Goal: Information Seeking & Learning: Learn about a topic

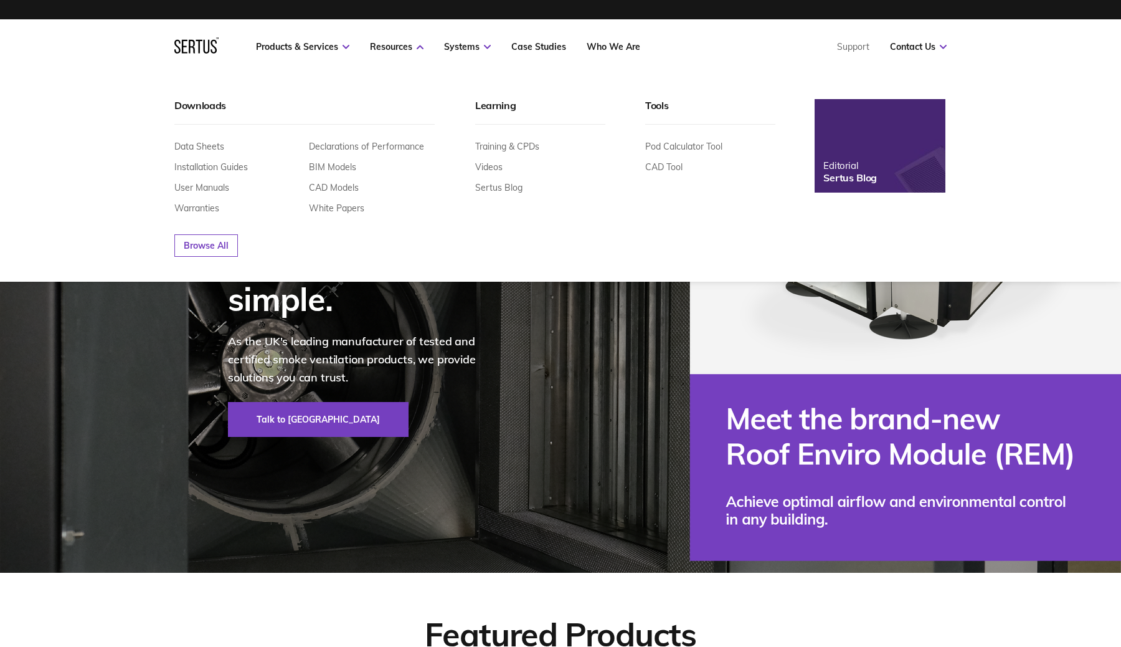
scroll to position [10, 0]
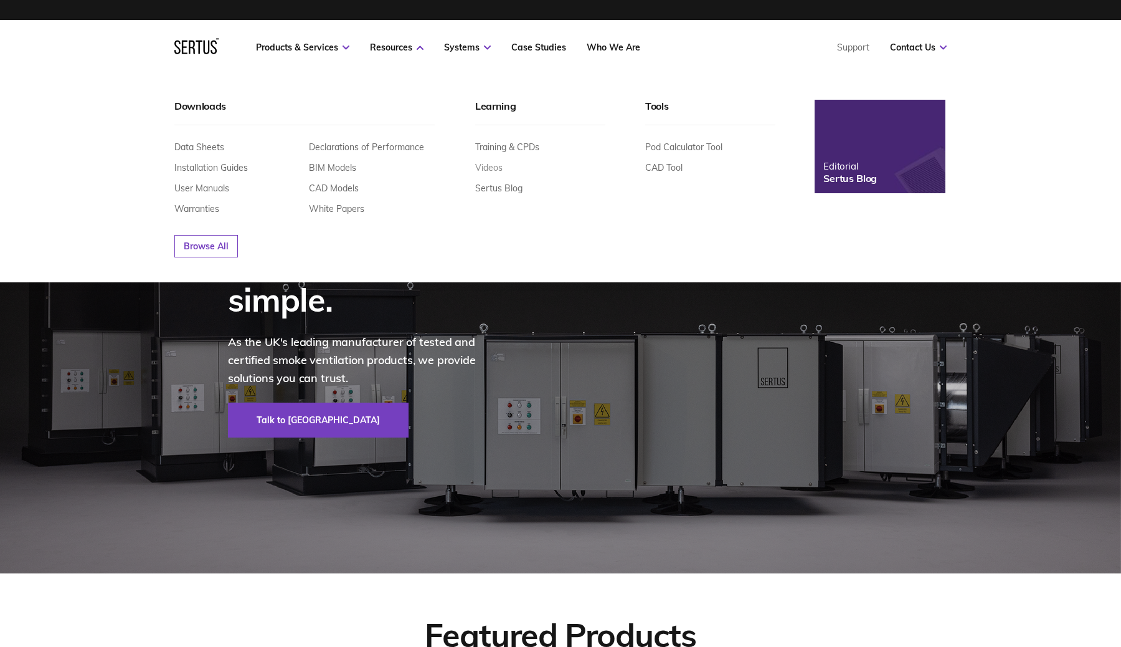
click at [490, 164] on link "Videos" at bounding box center [488, 167] width 27 height 11
click at [505, 189] on link "Sertus Blog" at bounding box center [498, 188] width 47 height 11
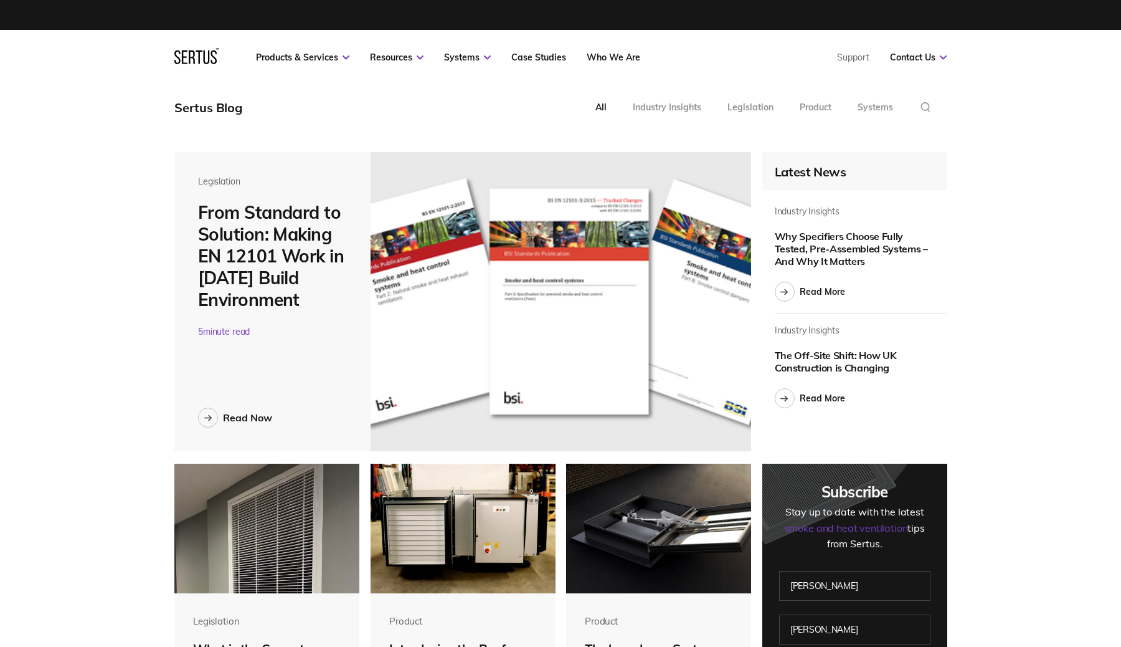
drag, startPoint x: 201, startPoint y: 211, endPoint x: 329, endPoint y: 290, distance: 150.4
click at [329, 290] on div "From Standard to Solution: Making EN 12101 Work in [DATE] Build Environment" at bounding box center [272, 255] width 149 height 109
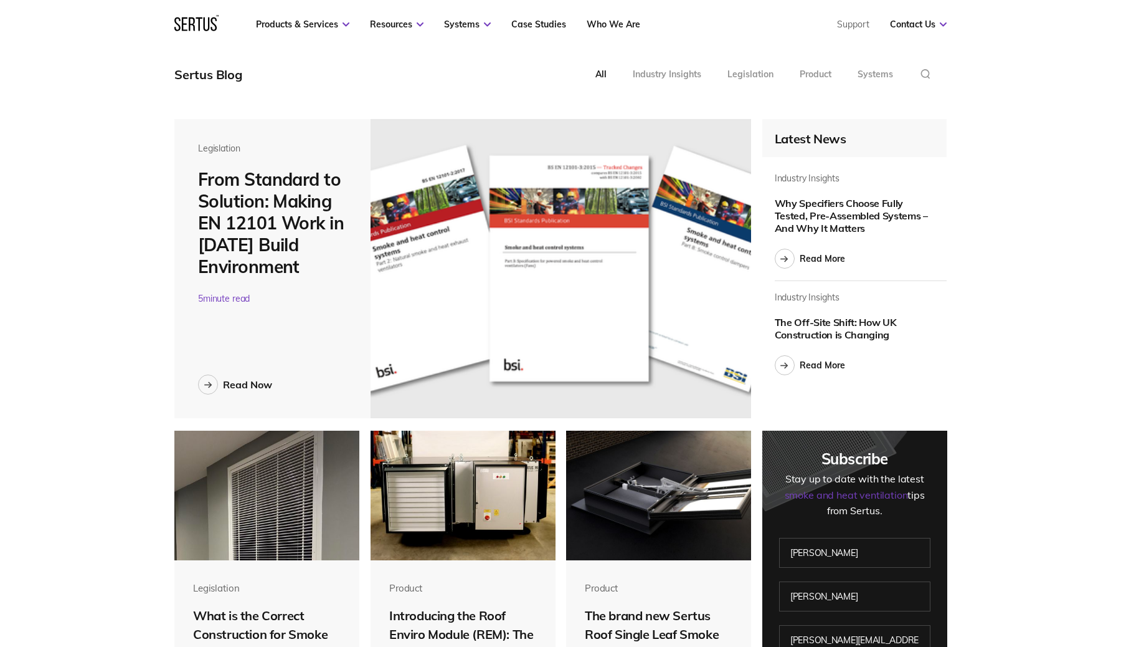
copy div "From Standard to Solution: Making EN 12101 Work in [DATE] Build Environment"
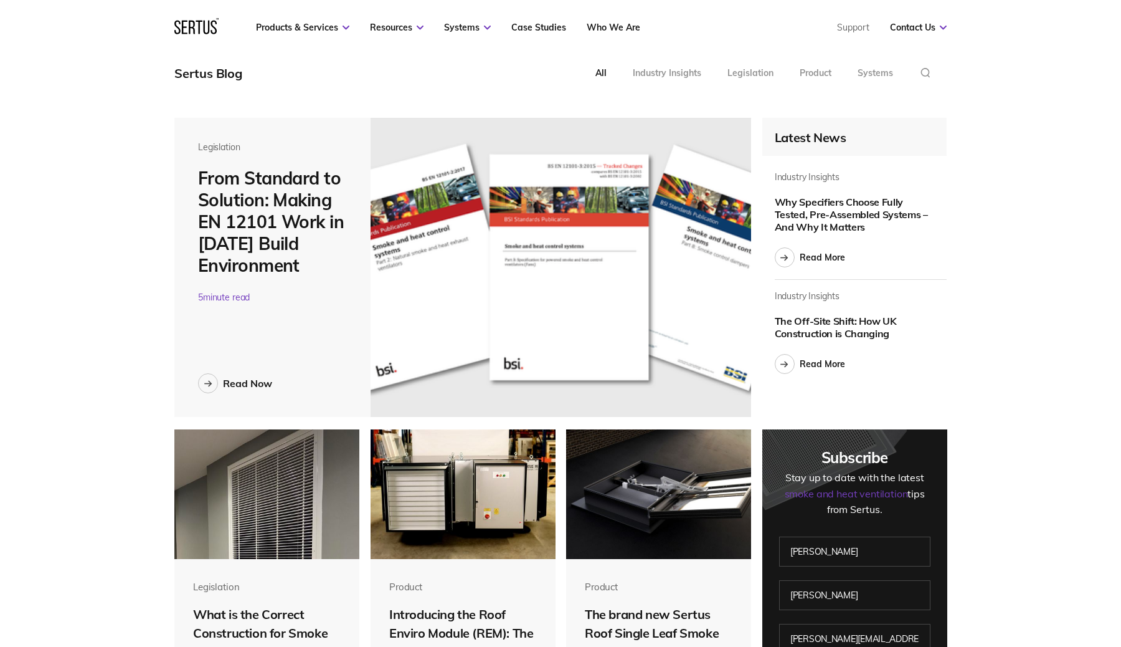
scroll to position [35, 0]
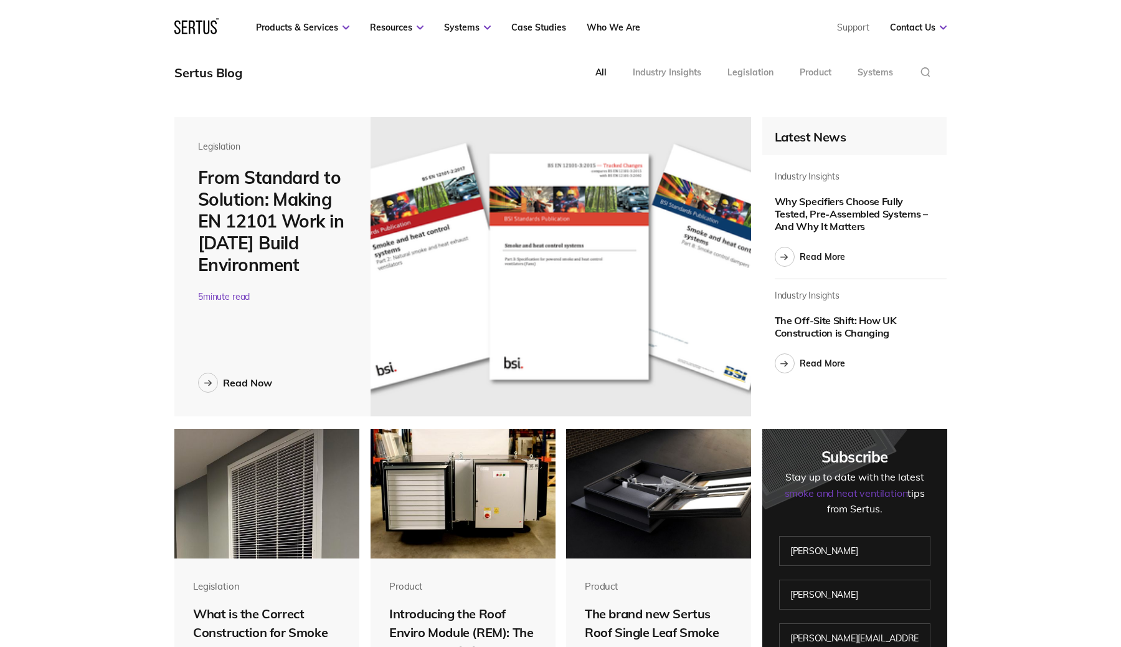
click at [220, 146] on div "Legislation" at bounding box center [272, 146] width 149 height 11
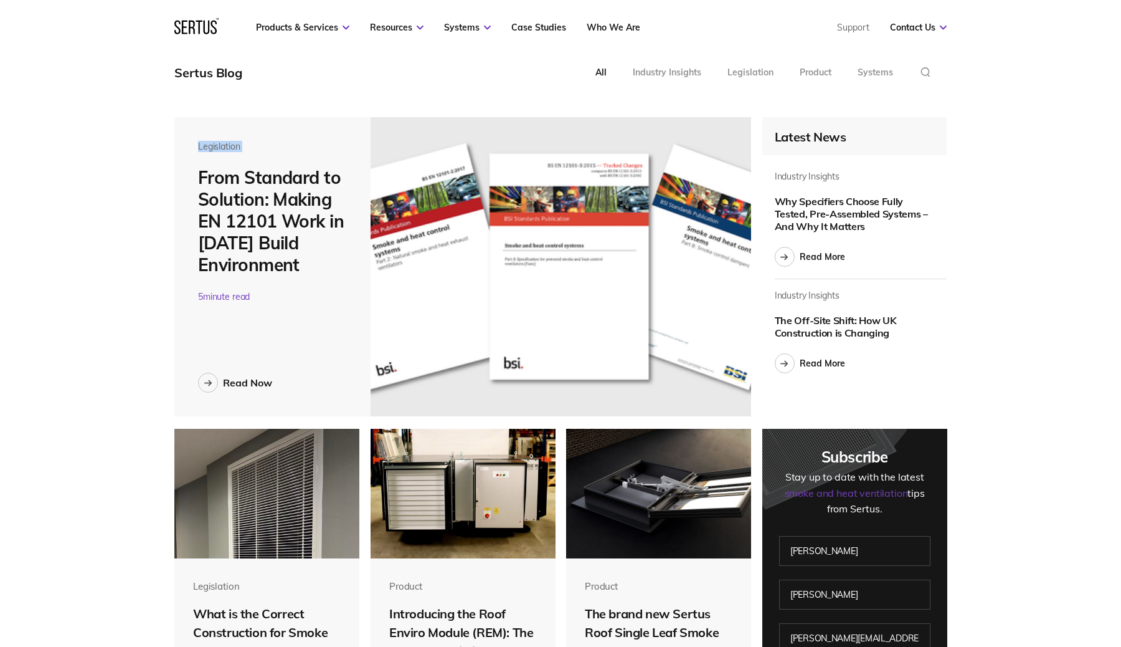
click at [220, 146] on div "Legislation" at bounding box center [272, 146] width 149 height 11
click at [756, 70] on div "Legislation" at bounding box center [751, 72] width 46 height 11
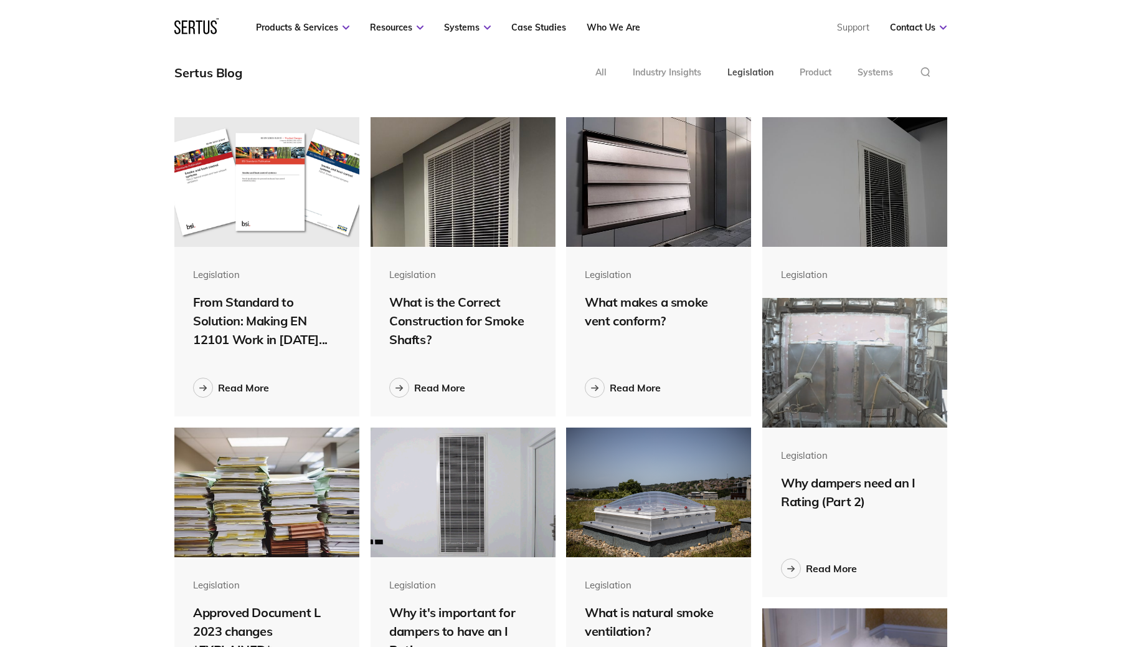
scroll to position [6, 6]
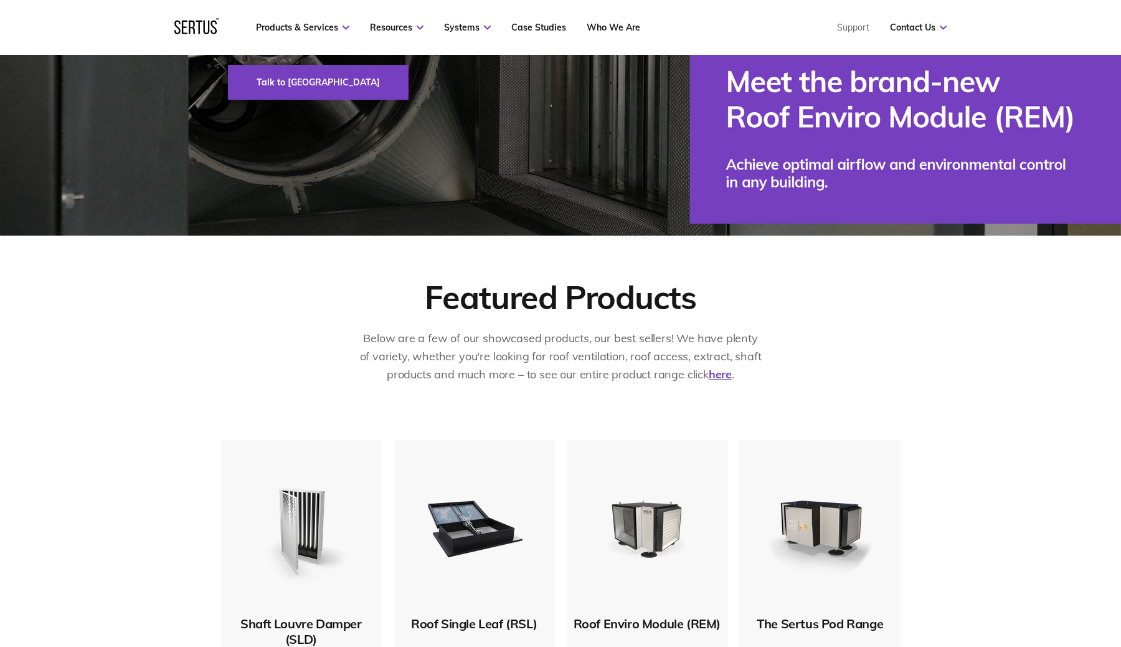
scroll to position [403, 0]
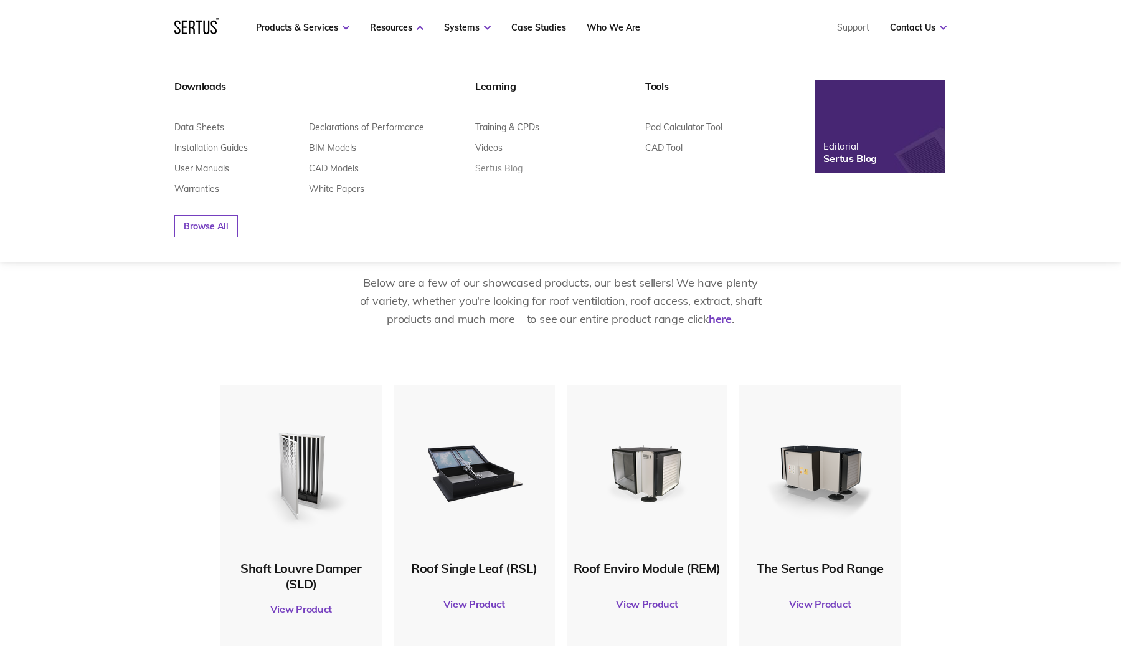
click at [501, 169] on link "Sertus Blog" at bounding box center [498, 168] width 47 height 11
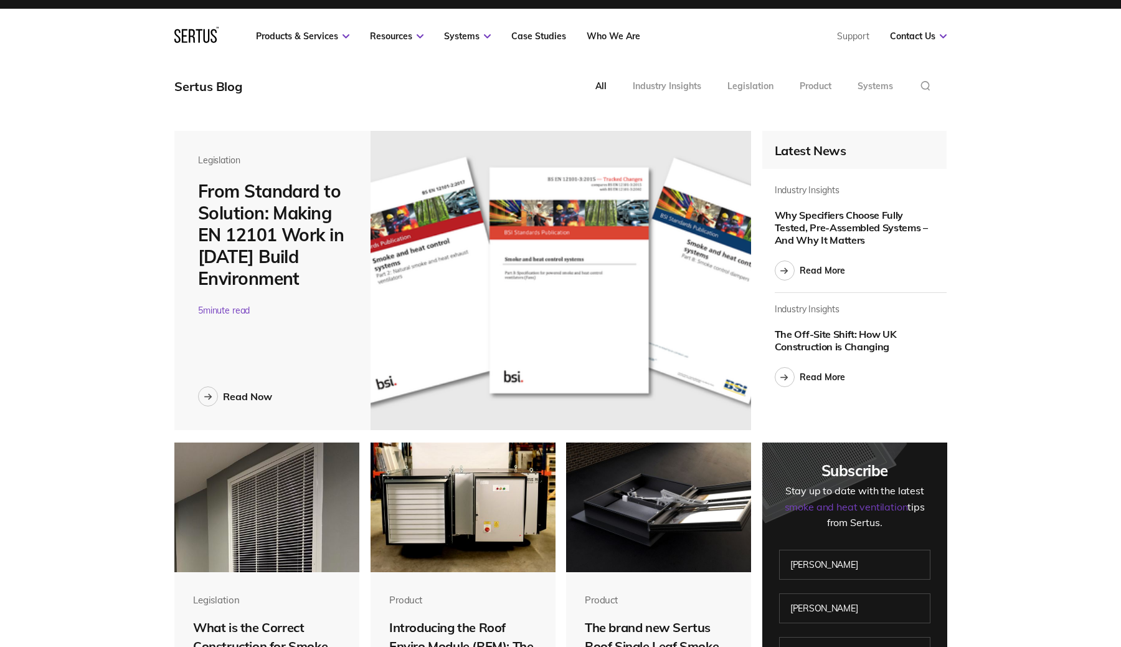
scroll to position [23, 0]
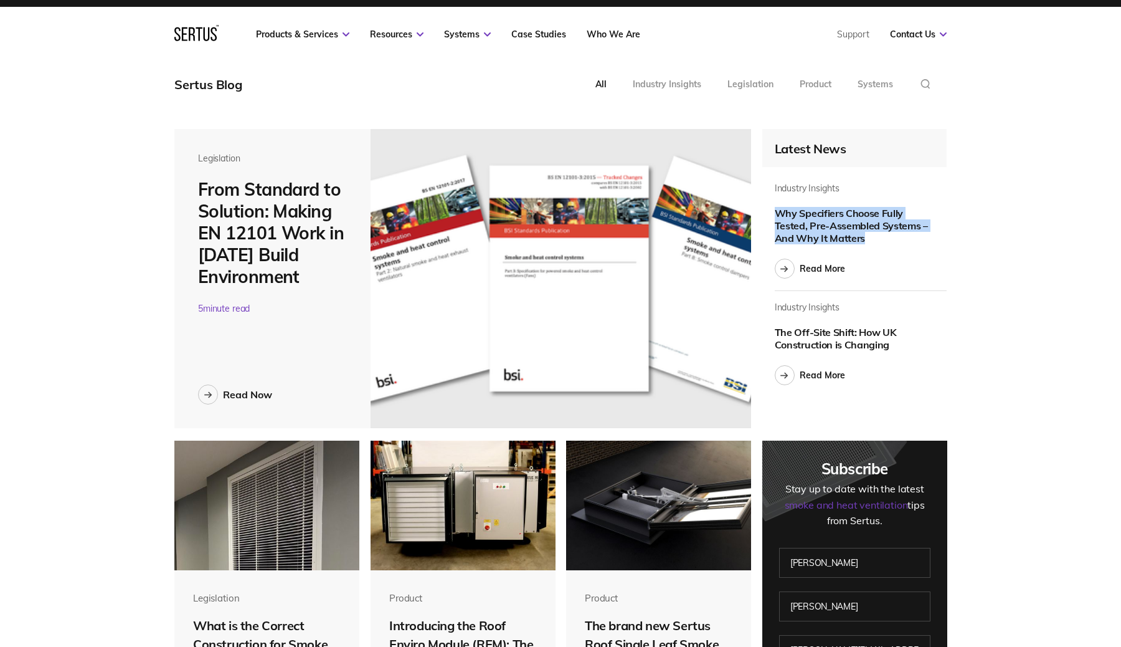
drag, startPoint x: 776, startPoint y: 212, endPoint x: 926, endPoint y: 237, distance: 151.5
click at [926, 237] on div "Why Specifiers Choose Fully Tested, Pre-Assembled Systems – And Why It Matters" at bounding box center [852, 225] width 155 height 37
copy div "Why Specifiers Choose Fully Tested, Pre-Assembled Systems – And Why It Matters"
drag, startPoint x: 774, startPoint y: 186, endPoint x: 845, endPoint y: 184, distance: 70.4
click at [845, 184] on div "Industry Insights Why Specifiers Choose Fully Tested, Pre-Assembled Systems – A…" at bounding box center [861, 237] width 172 height 108
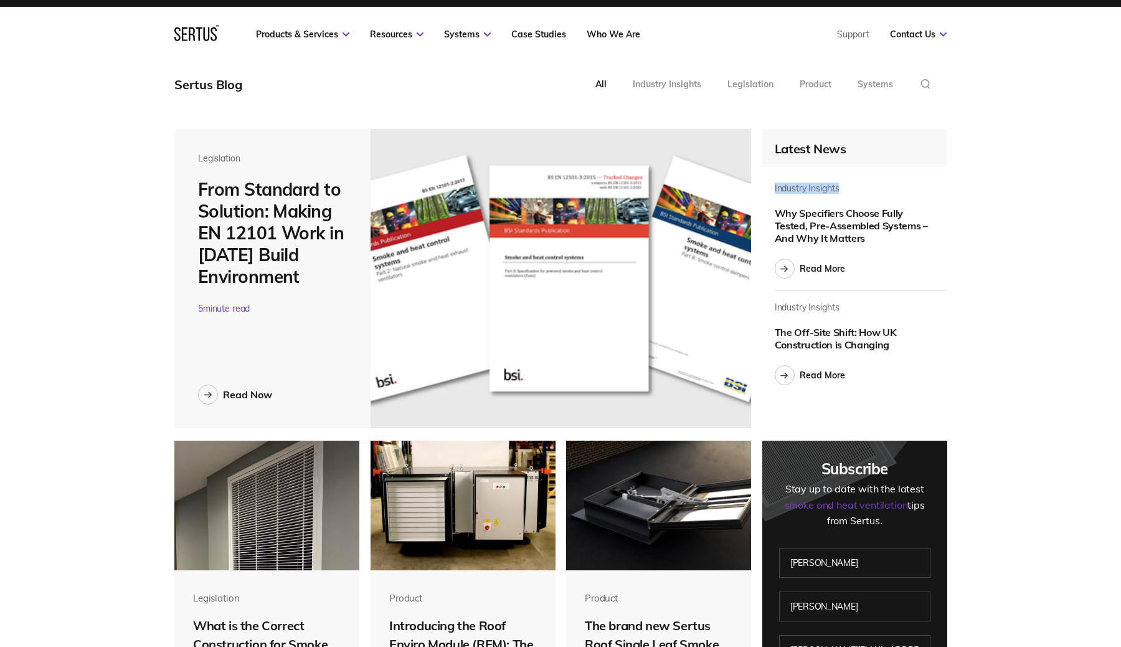
copy div "Industry Insights"
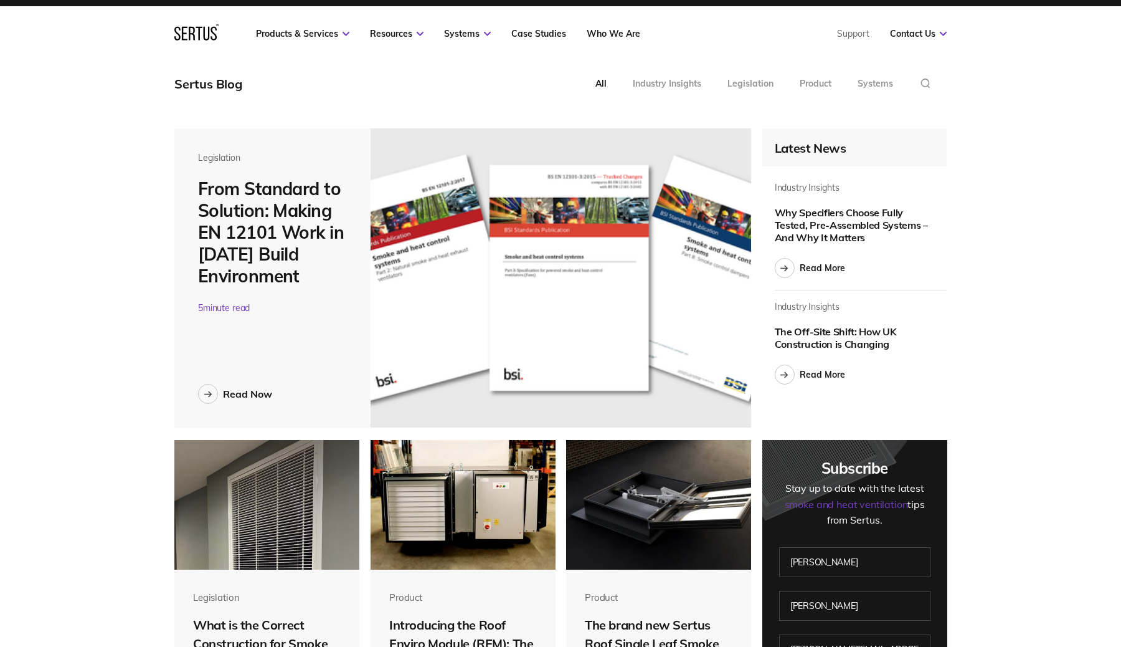
click at [846, 216] on div "Why Specifiers Choose Fully Tested, Pre-Assembled Systems – And Why It Matters" at bounding box center [852, 224] width 155 height 37
click at [794, 268] on link "Read More" at bounding box center [810, 268] width 70 height 20
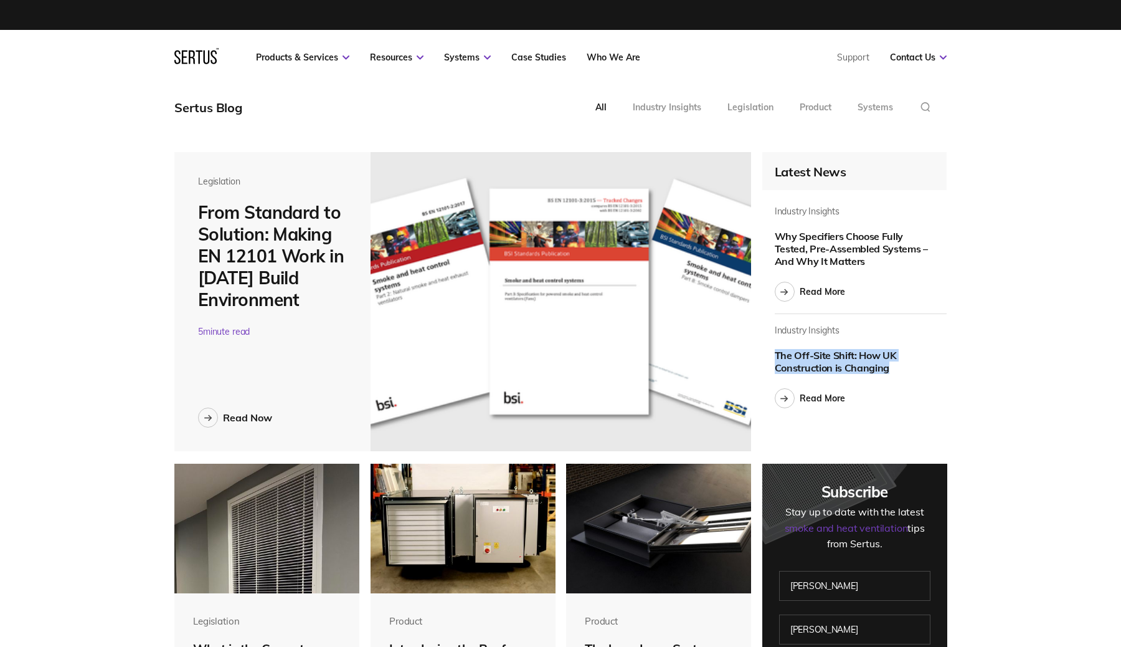
drag, startPoint x: 775, startPoint y: 356, endPoint x: 908, endPoint y: 365, distance: 133.6
click at [908, 365] on div "The Off-Site Shift: How UK Construction is Changing" at bounding box center [852, 361] width 155 height 25
copy div "The Off-Site Shift: How UK Construction is Changing"
drag, startPoint x: 979, startPoint y: 302, endPoint x: 906, endPoint y: 352, distance: 89.2
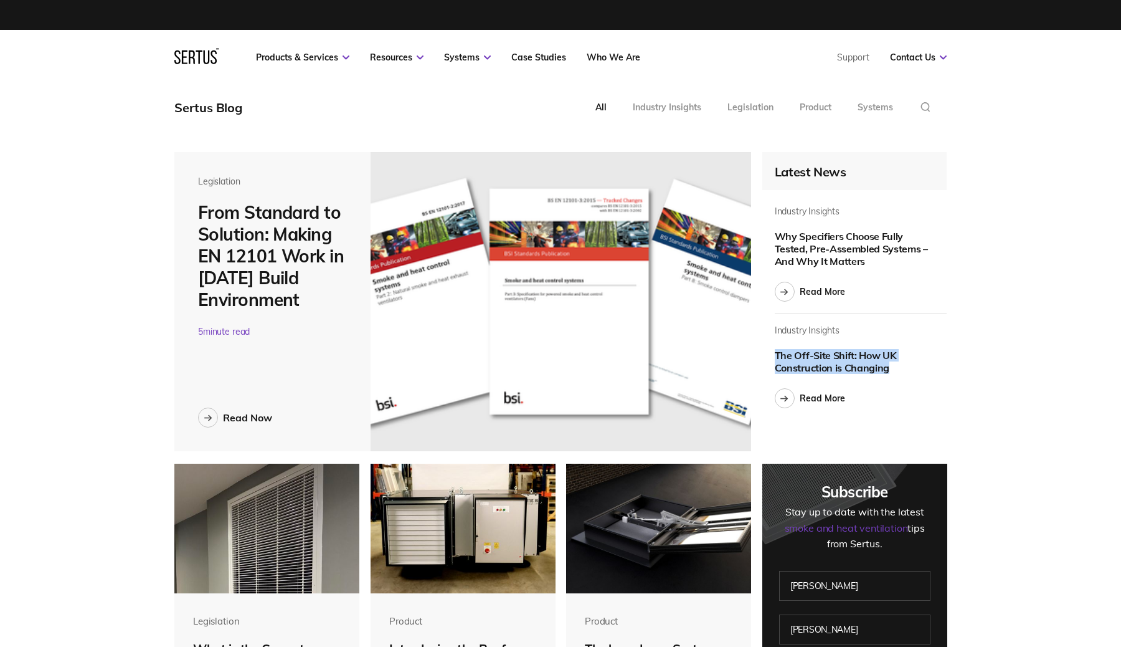
drag, startPoint x: 776, startPoint y: 353, endPoint x: 987, endPoint y: 374, distance: 212.8
copy div "The Off-Site Shift: How UK Construction is Changing"
click at [810, 402] on div "Read More" at bounding box center [822, 397] width 45 height 11
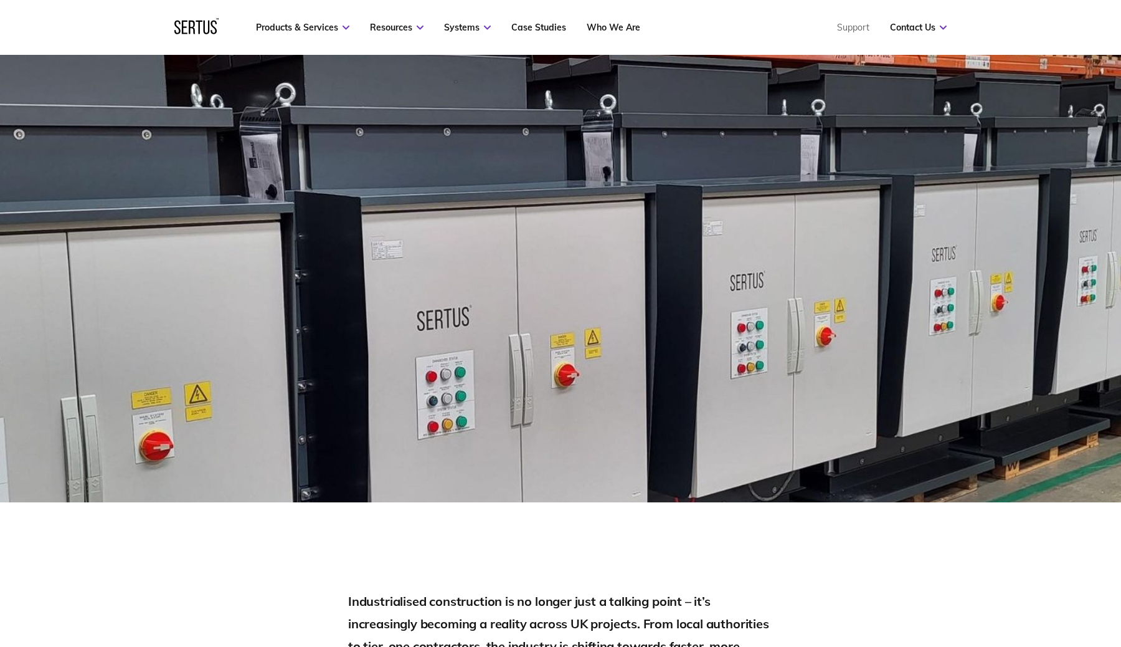
scroll to position [361, 0]
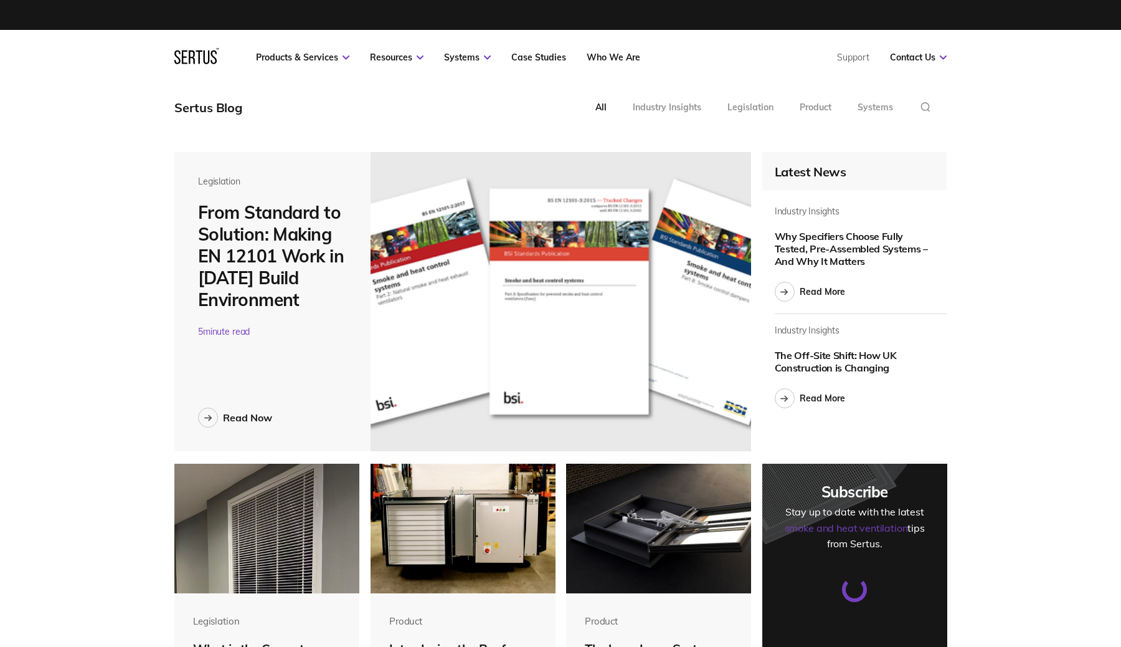
scroll to position [4363, 773]
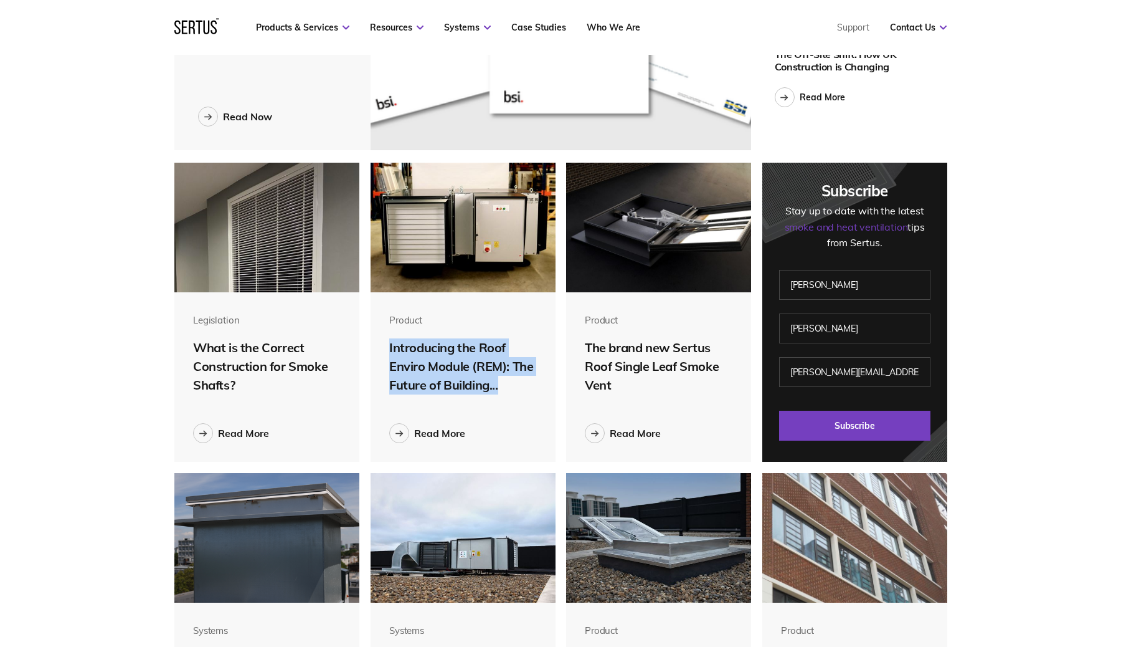
drag, startPoint x: 390, startPoint y: 347, endPoint x: 512, endPoint y: 393, distance: 130.5
click at [512, 393] on div "Introducing the Roof Enviro Module (REM): The Future of Building..." at bounding box center [463, 366] width 148 height 56
copy div "Introducing the Roof Enviro Module (REM): The Future of Building..."
click at [440, 430] on div "Read More" at bounding box center [439, 433] width 51 height 12
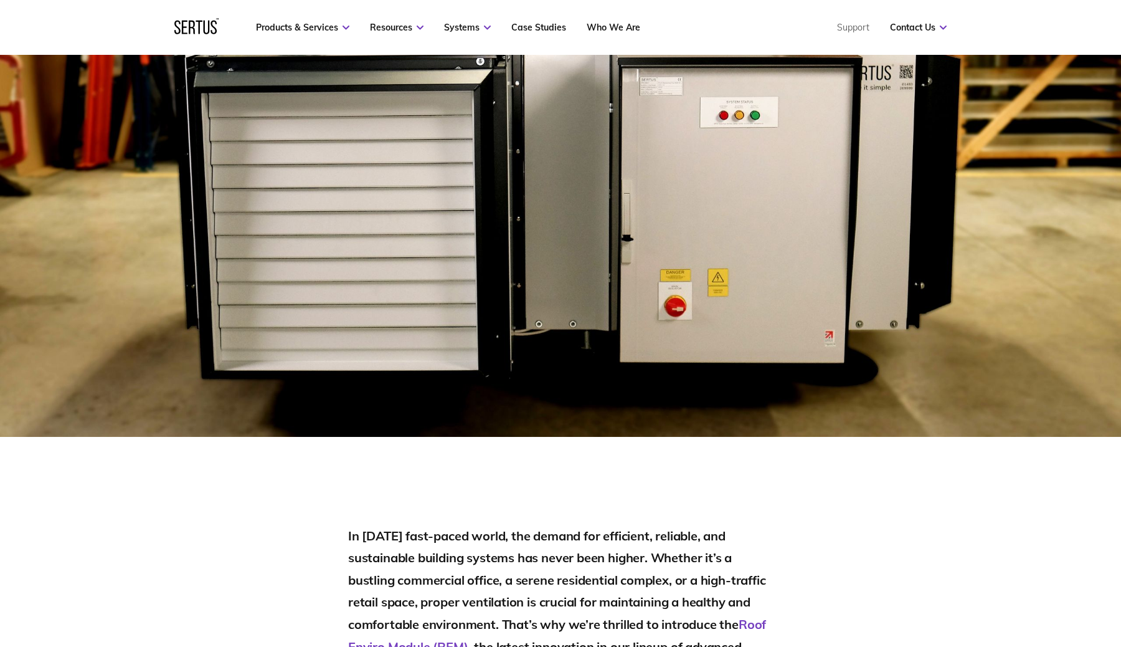
scroll to position [173, 0]
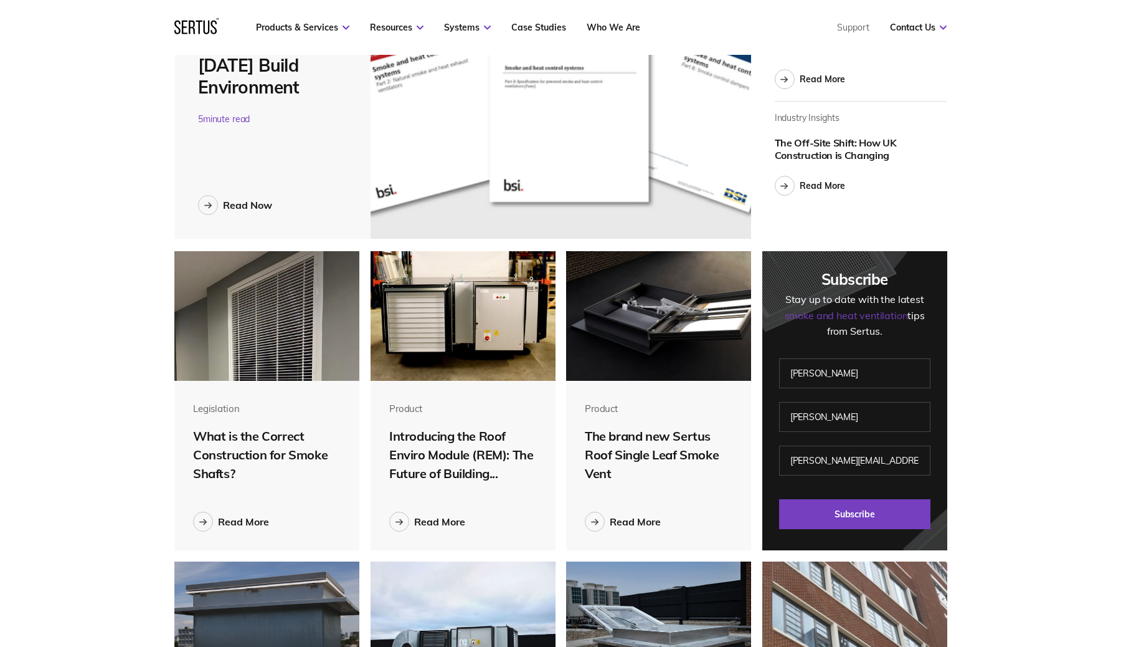
scroll to position [4643, 773]
drag, startPoint x: 586, startPoint y: 435, endPoint x: 678, endPoint y: 488, distance: 106.6
click at [678, 488] on div "Product The brand new Sertus Roof Single Leaf Smoke Vent Read More" at bounding box center [658, 465] width 185 height 169
copy div "The brand new Sertus Roof Single Leaf Smoke Vent"
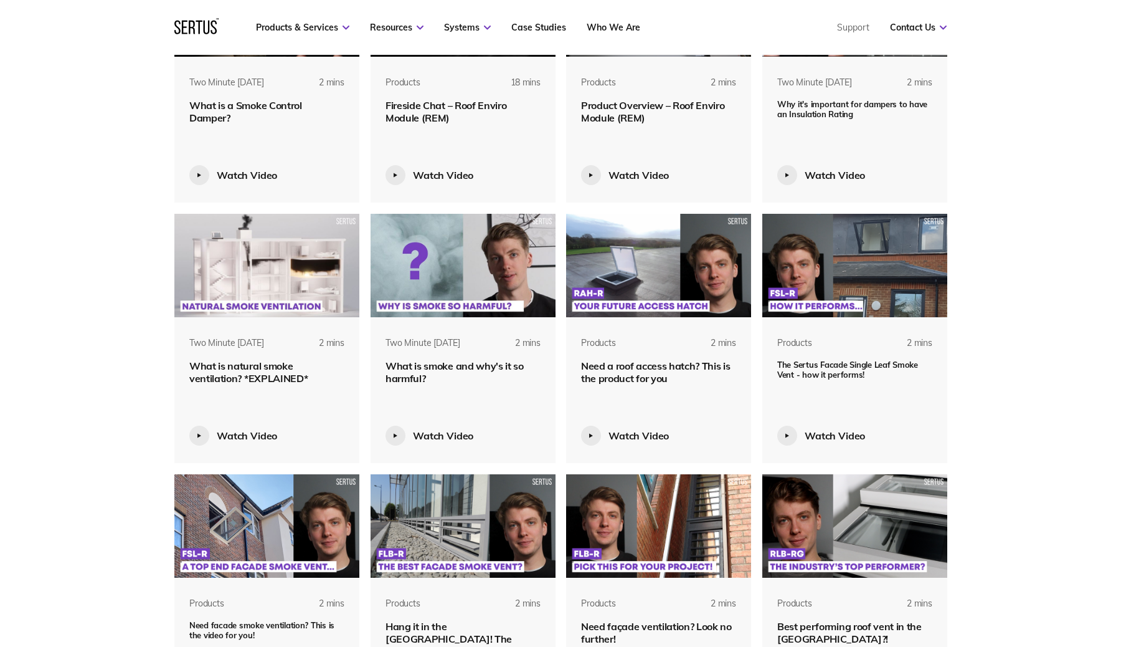
scroll to position [1212, 0]
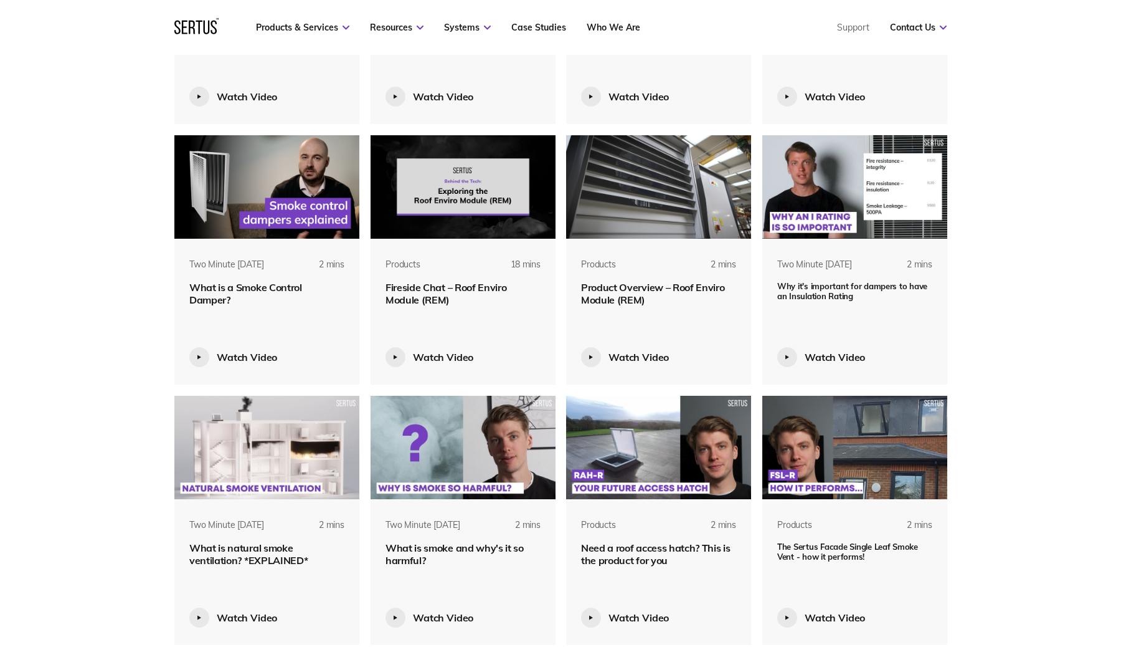
scroll to position [1020, 0]
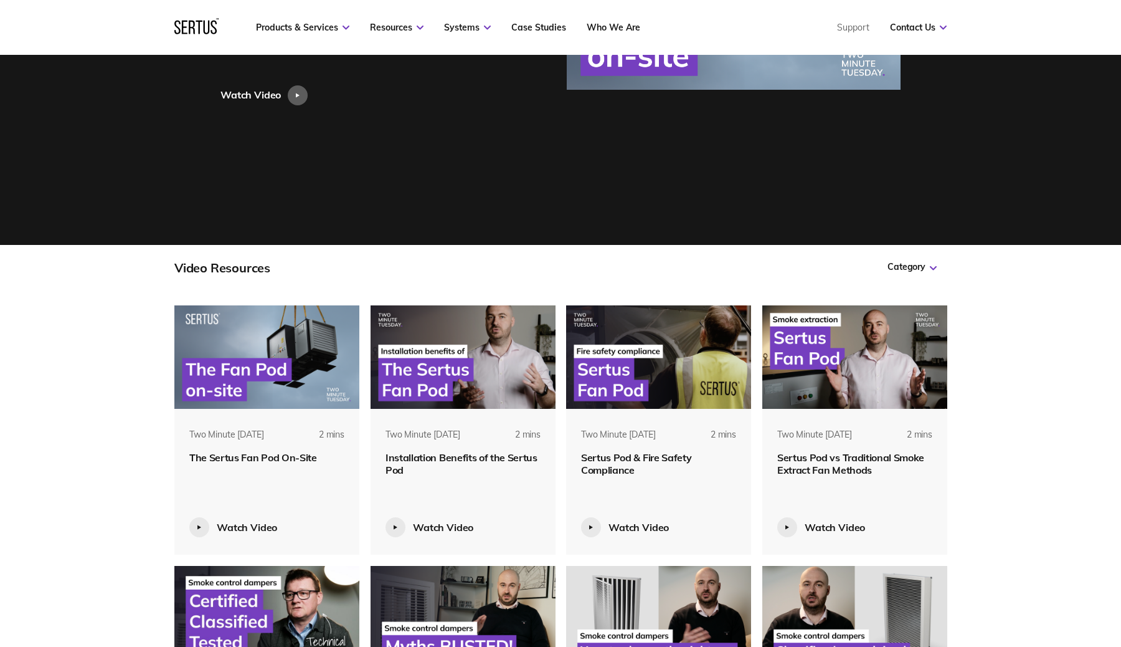
scroll to position [436, 0]
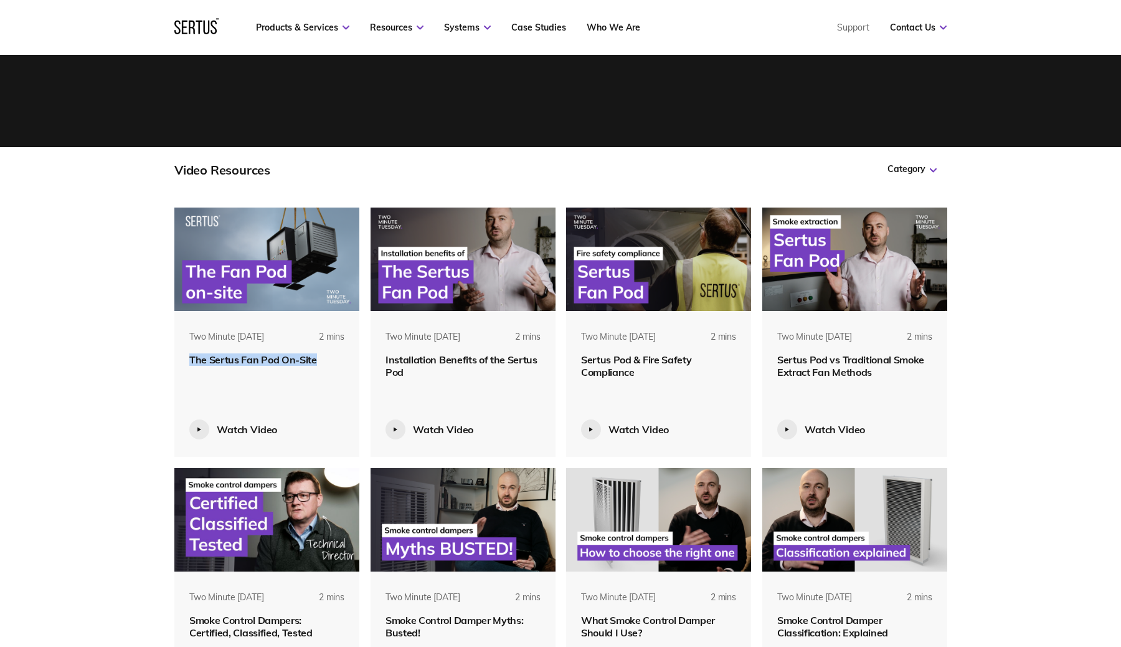
drag, startPoint x: 184, startPoint y: 360, endPoint x: 314, endPoint y: 362, distance: 129.6
click at [315, 362] on div "Two Minute Tuesday 2 mins The Sertus Fan Pod On-Site" at bounding box center [266, 348] width 185 height 35
copy span "The Sertus Fan Pod On-Site"
click at [406, 360] on span "Installation Benefits of the Sertus Pod" at bounding box center [462, 365] width 152 height 25
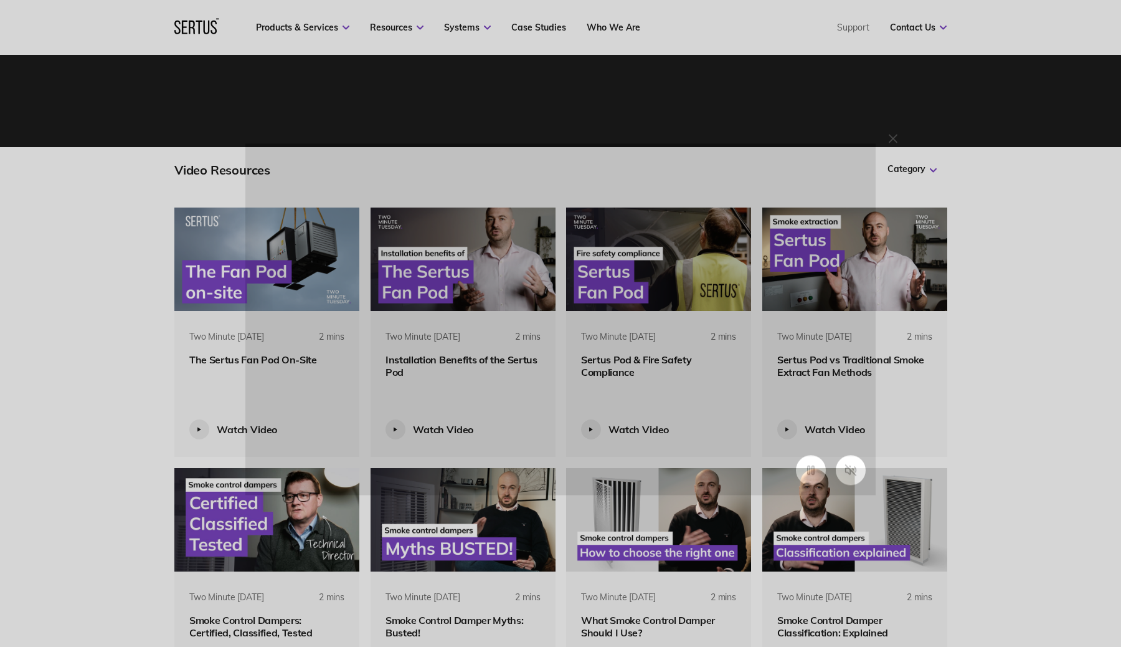
click at [406, 360] on div at bounding box center [560, 318] width 630 height 351
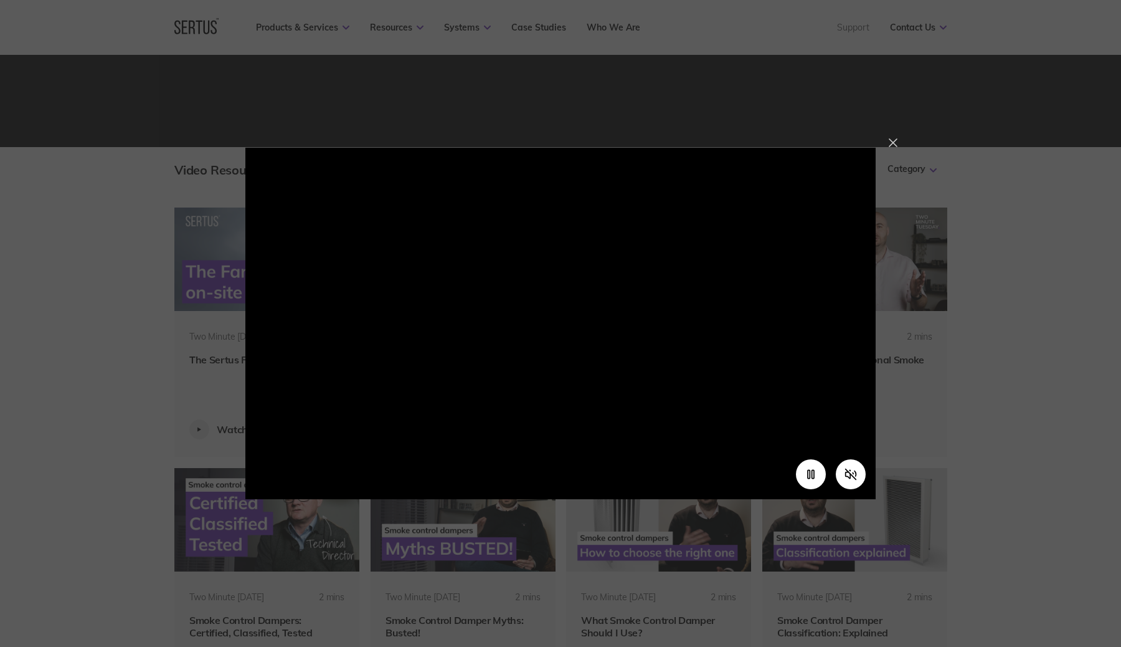
click at [891, 143] on div at bounding box center [893, 142] width 9 height 9
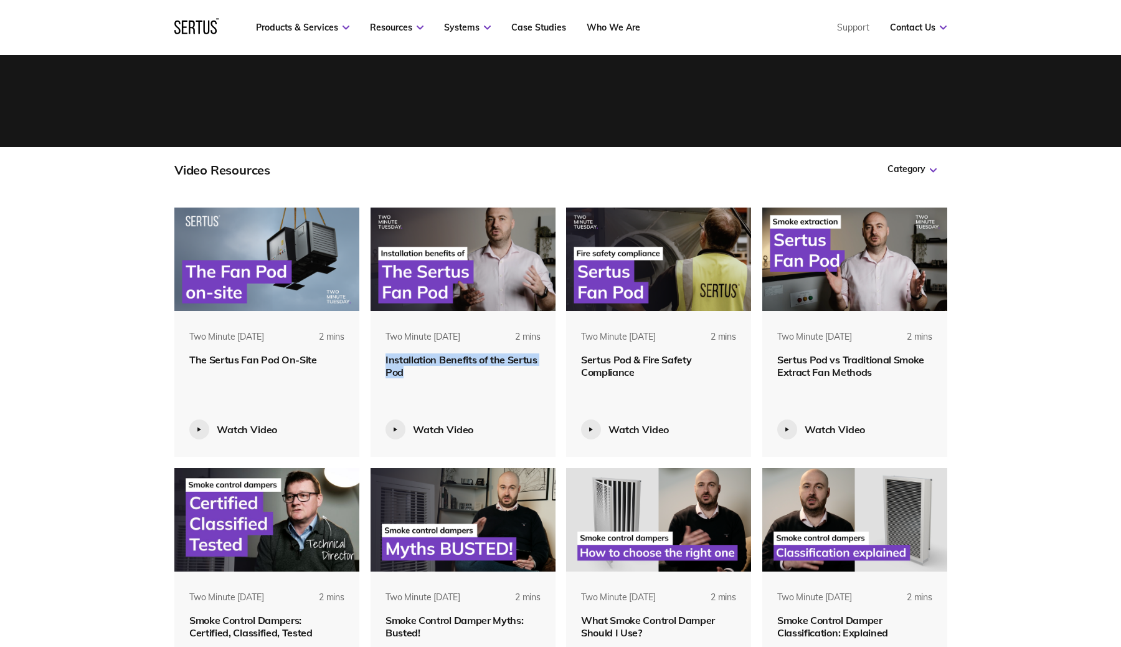
drag, startPoint x: 378, startPoint y: 355, endPoint x: 467, endPoint y: 373, distance: 90.8
click at [467, 373] on div "Two Minute Tuesday 2 mins Installation Benefits of the Sertus Pod" at bounding box center [463, 354] width 185 height 47
copy span "Installation Benefits of the Sertus Pod"
drag, startPoint x: 579, startPoint y: 359, endPoint x: 654, endPoint y: 371, distance: 75.7
click at [654, 371] on div "Two Minute Tuesday 2 mins Sertus Pod & Fire Safety Compliance" at bounding box center [658, 354] width 185 height 47
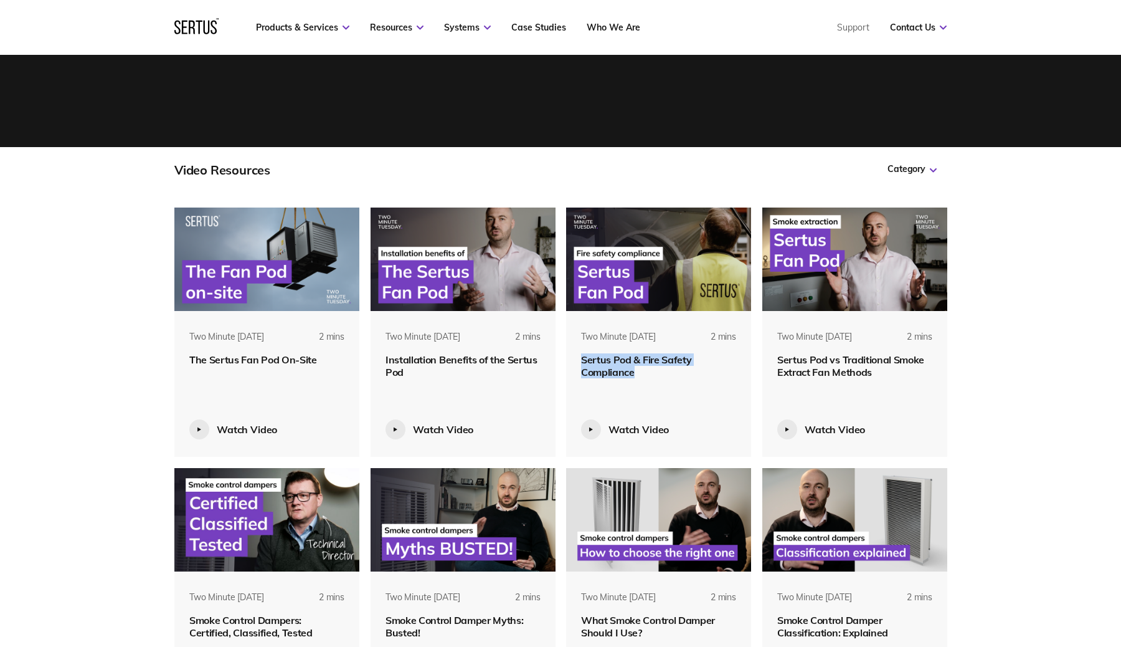
copy span "Sertus Pod & Fire Safety Compliance"
drag, startPoint x: 787, startPoint y: 358, endPoint x: 903, endPoint y: 366, distance: 115.6
click at [903, 366] on div "Two Minute Tuesday 2 mins Sertus Pod vs Traditional Smoke Extract Fan Methods" at bounding box center [854, 354] width 185 height 47
copy span "Sertus Pod vs Traditional Smoke Extract Fan Methods"
